Goal: Transaction & Acquisition: Obtain resource

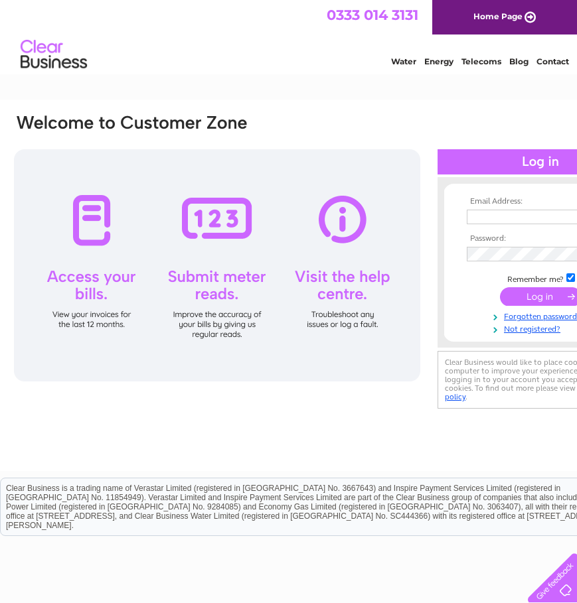
type input "[EMAIL_ADDRESS][DOMAIN_NAME]"
click at [537, 296] on input "submit" at bounding box center [541, 296] width 82 height 19
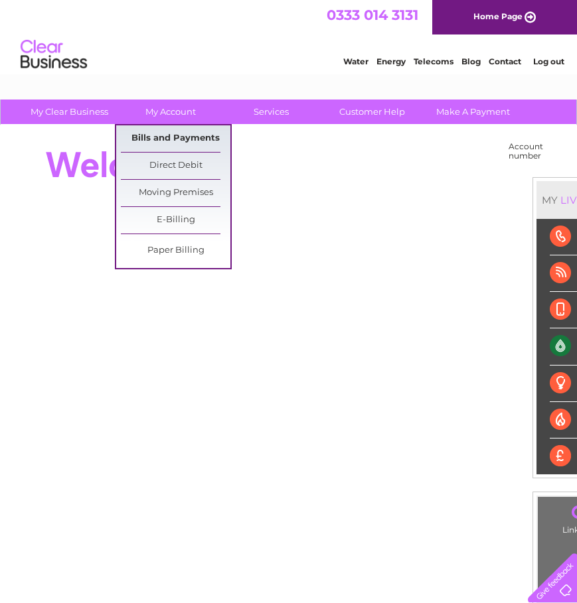
click at [189, 140] on link "Bills and Payments" at bounding box center [176, 138] width 110 height 27
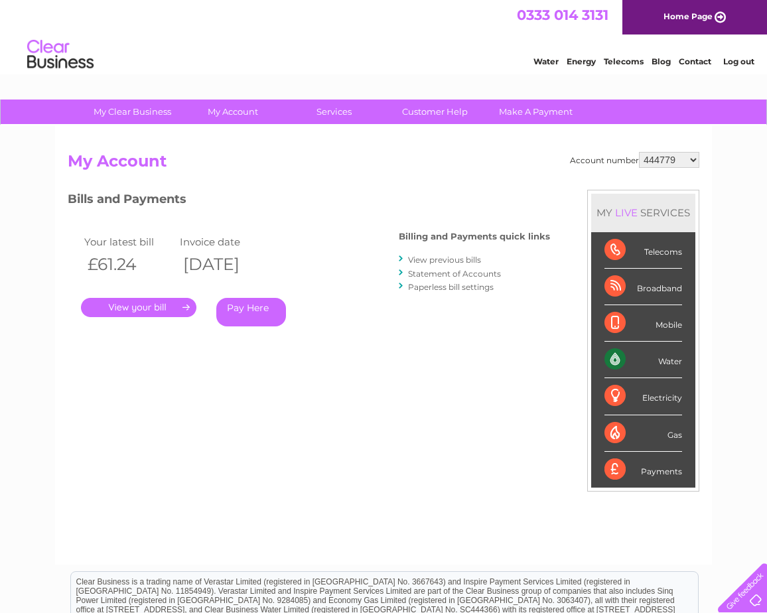
click at [182, 303] on link "." at bounding box center [138, 307] width 115 height 19
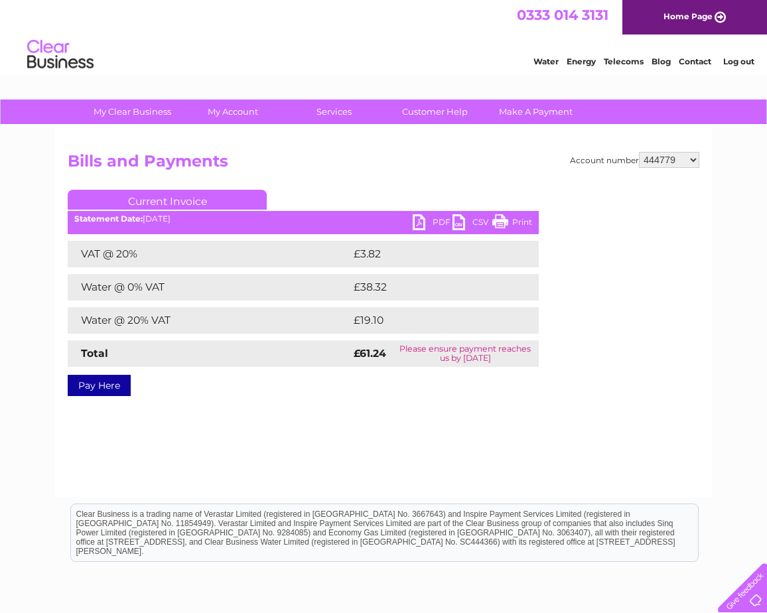
click at [437, 216] on link "PDF" at bounding box center [433, 223] width 40 height 19
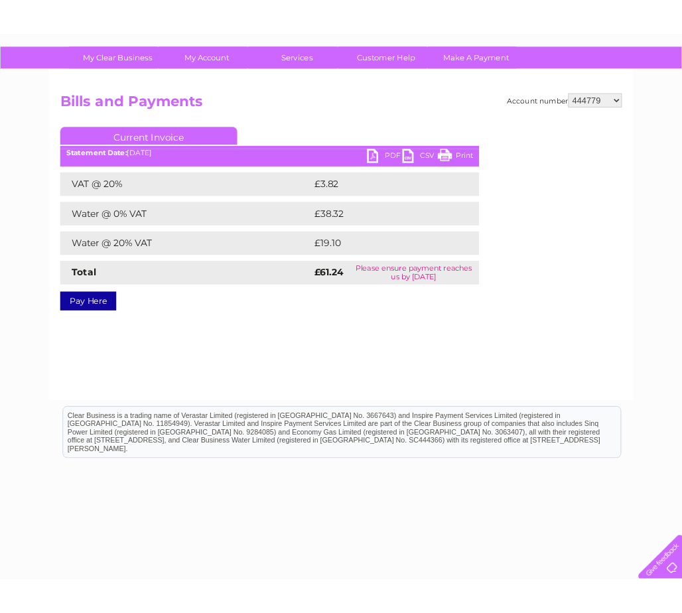
scroll to position [121, 0]
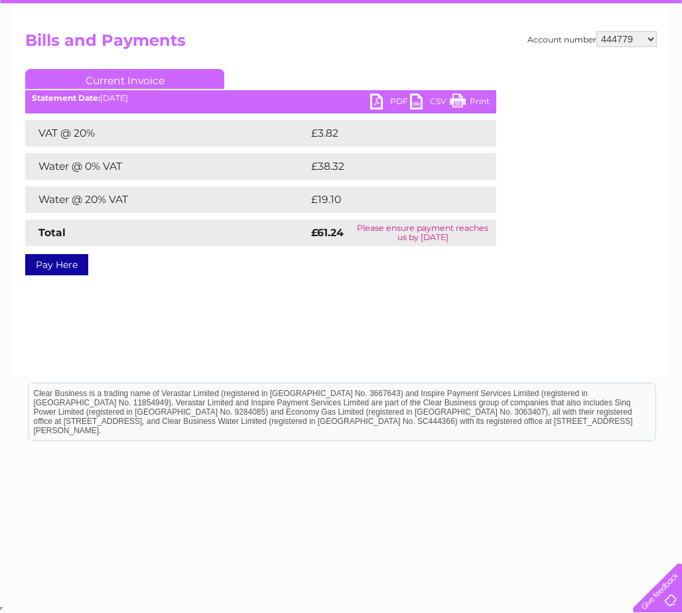
click at [652, 35] on select "444779 958539 30314177" at bounding box center [627, 39] width 60 height 16
select select "958539"
click at [597, 31] on select "444779 958539 30314177" at bounding box center [627, 39] width 60 height 16
click at [76, 267] on link "Pay Here" at bounding box center [56, 264] width 63 height 21
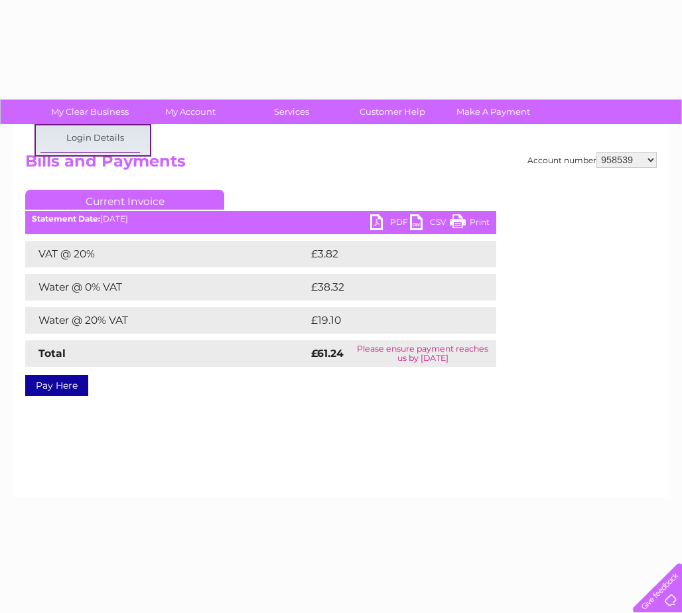
select select "958539"
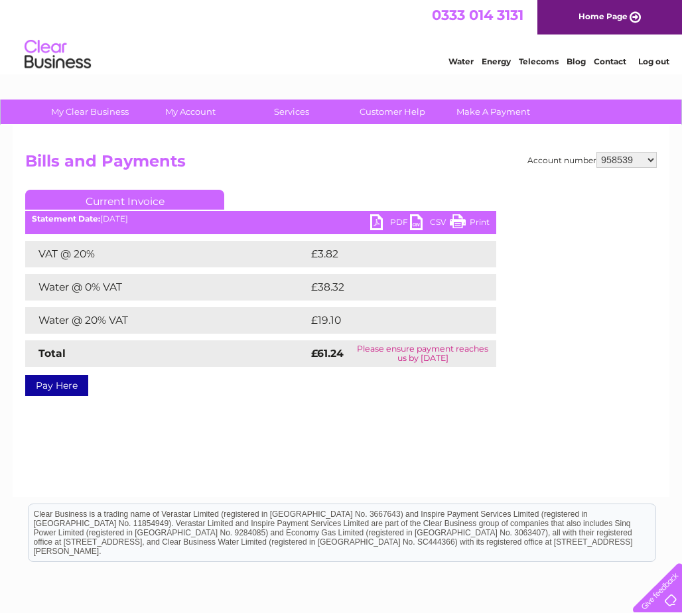
click at [652, 159] on select "444779 958539 30314177" at bounding box center [627, 160] width 60 height 16
click at [597, 152] on select "444779 958539 30314177" at bounding box center [627, 160] width 60 height 16
click at [394, 220] on link "PDF" at bounding box center [390, 223] width 40 height 19
click at [650, 159] on select "444779 958539 30314177" at bounding box center [627, 160] width 60 height 16
select select "958539"
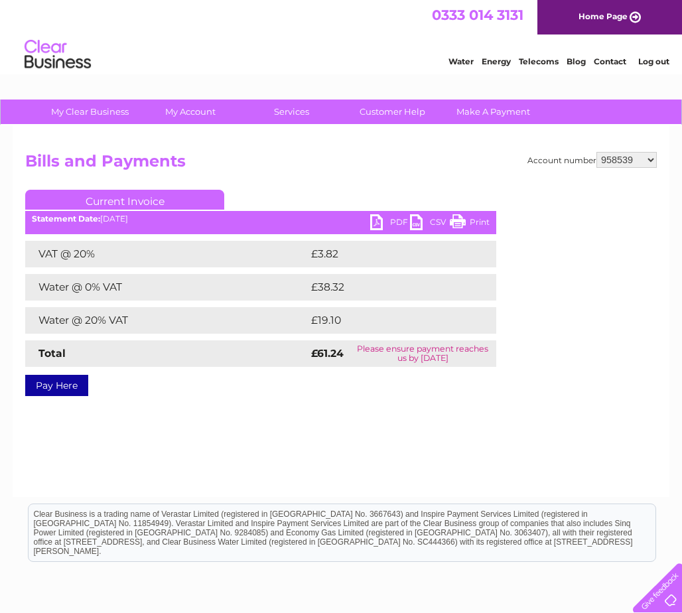
click at [597, 152] on select "444779 958539 30314177" at bounding box center [627, 160] width 60 height 16
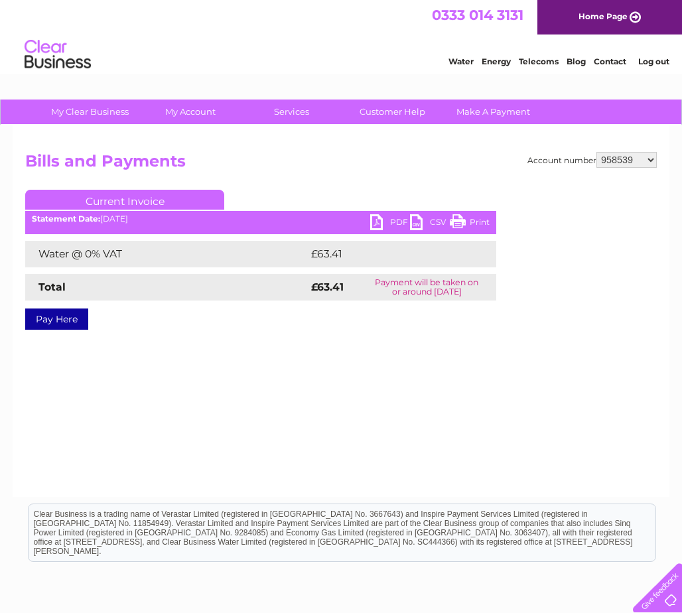
click at [394, 225] on link "PDF" at bounding box center [390, 223] width 40 height 19
click at [652, 161] on select "444779 958539 30314177" at bounding box center [627, 160] width 60 height 16
select select "30314177"
click at [597, 152] on select "444779 958539 30314177" at bounding box center [627, 160] width 60 height 16
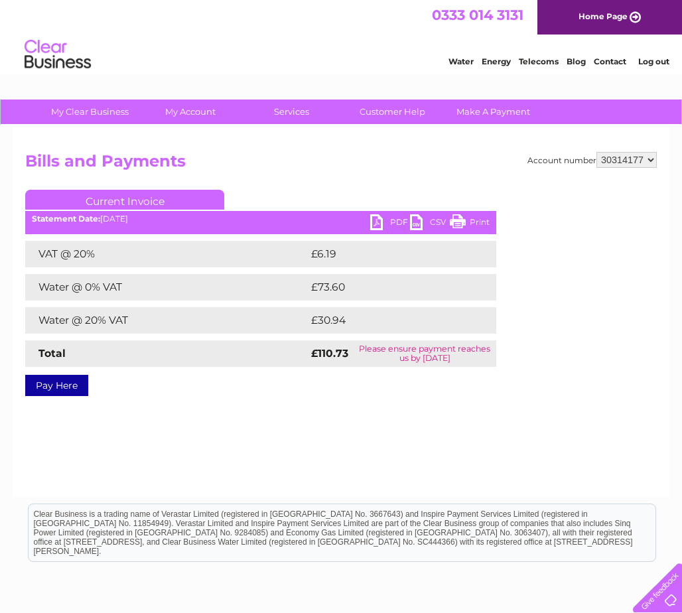
click at [398, 220] on link "PDF" at bounding box center [390, 223] width 40 height 19
